Goal: Task Accomplishment & Management: Use online tool/utility

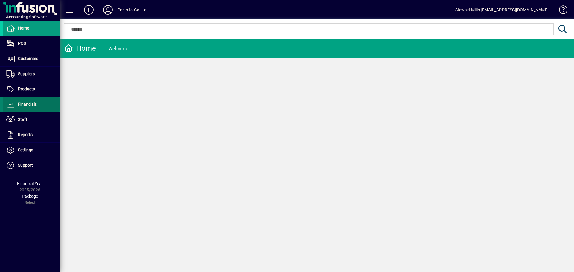
click at [32, 105] on span "Financials" at bounding box center [27, 104] width 19 height 5
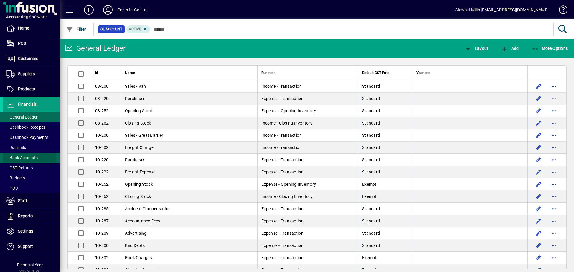
click at [23, 160] on span "Bank Accounts" at bounding box center [22, 157] width 32 height 5
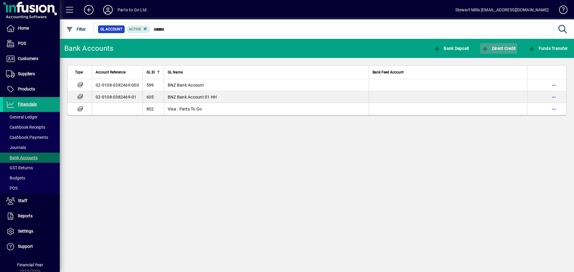
click at [507, 53] on span "button" at bounding box center [498, 48] width 37 height 14
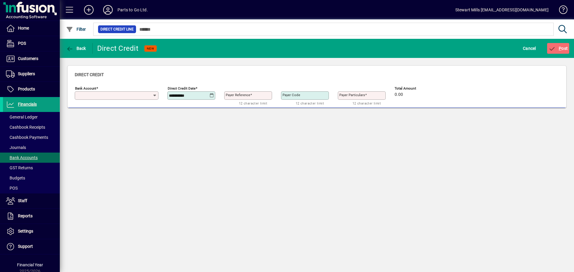
type input "**********"
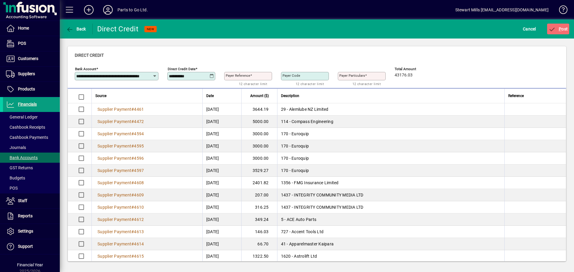
click at [250, 74] on mat-label "Payer Reference" at bounding box center [238, 76] width 25 height 4
click at [250, 74] on input "Payer Reference" at bounding box center [249, 76] width 46 height 5
type input "********"
click at [555, 29] on icon "submit" at bounding box center [552, 30] width 7 height 6
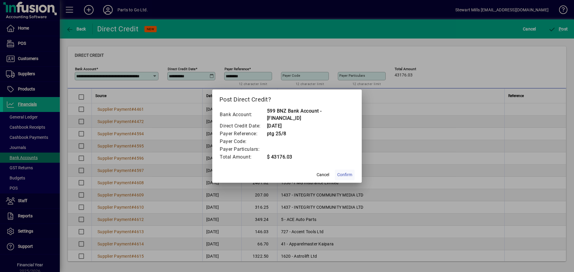
click at [344, 174] on span "Confirm" at bounding box center [344, 175] width 15 height 6
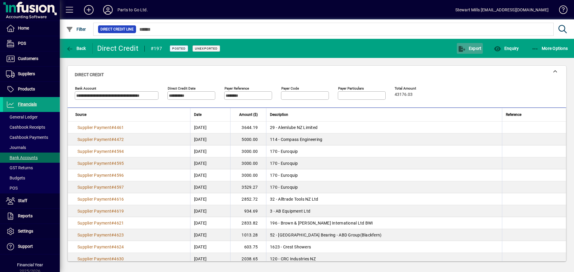
click at [464, 47] on icon "button" at bounding box center [461, 49] width 7 height 6
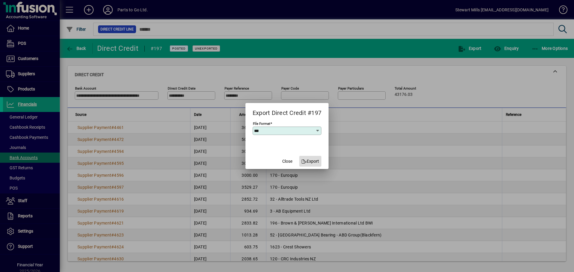
click at [307, 163] on span "Export" at bounding box center [311, 161] width 18 height 6
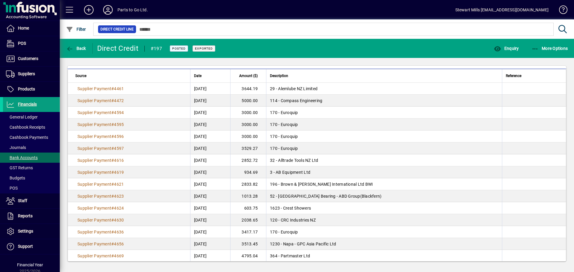
scroll to position [40, 0]
click at [33, 107] on span "Financials" at bounding box center [20, 104] width 34 height 7
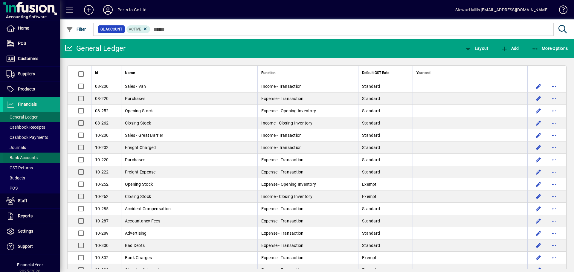
click at [27, 160] on span "Bank Accounts" at bounding box center [22, 157] width 32 height 5
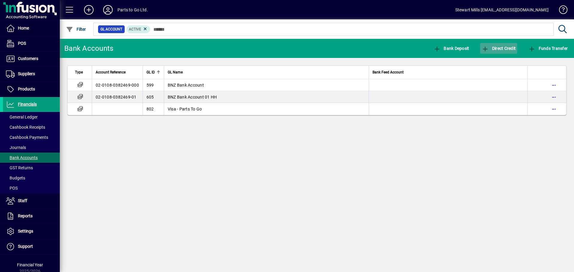
click at [485, 50] on icon "button" at bounding box center [485, 49] width 7 height 6
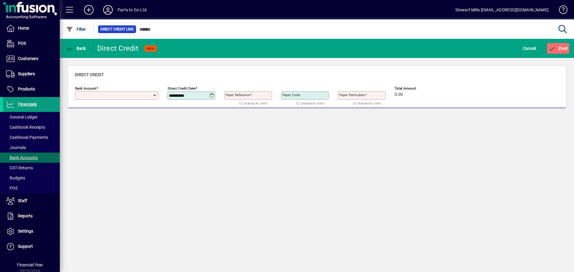
type input "**********"
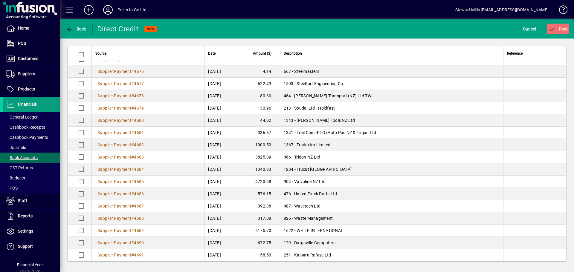
scroll to position [717, 0]
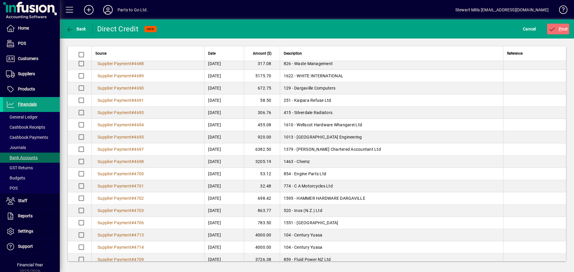
scroll to position [885, 0]
